Goal: Register for event/course

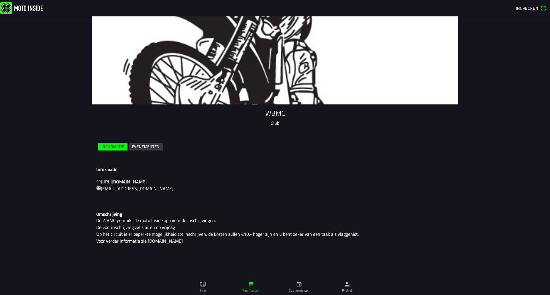
click at [206, 285] on link "Info" at bounding box center [203, 287] width 48 height 16
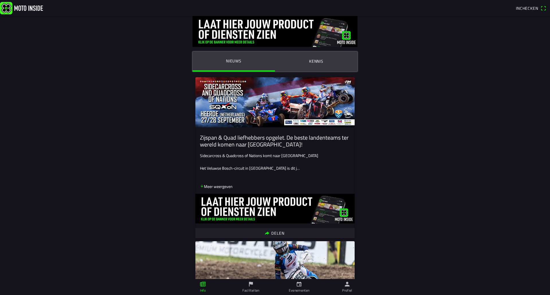
click at [352, 285] on link "Profiel" at bounding box center [347, 287] width 48 height 16
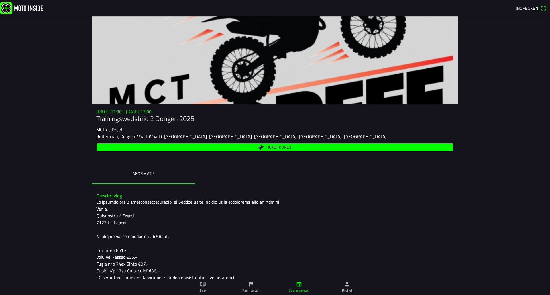
drag, startPoint x: 482, startPoint y: 194, endPoint x: 482, endPoint y: 191, distance: 3.1
click at [482, 193] on main "[DATE] 12:30 - [DATE] 17:00 Trainingswedstrijd 2 Dongen 2025 MCT de Dreef Ruite…" at bounding box center [275, 155] width 550 height 279
click at [530, 7] on span "Inchecken" at bounding box center [527, 8] width 22 height 6
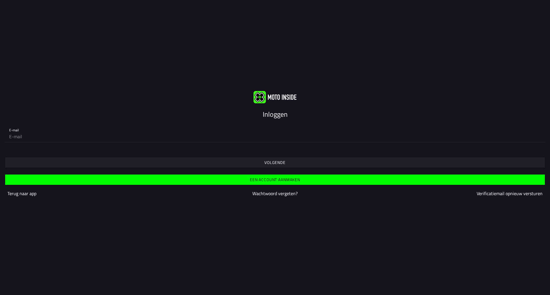
click at [118, 136] on input "email" at bounding box center [274, 136] width 531 height 11
type input "vin"
